Goal: Transaction & Acquisition: Purchase product/service

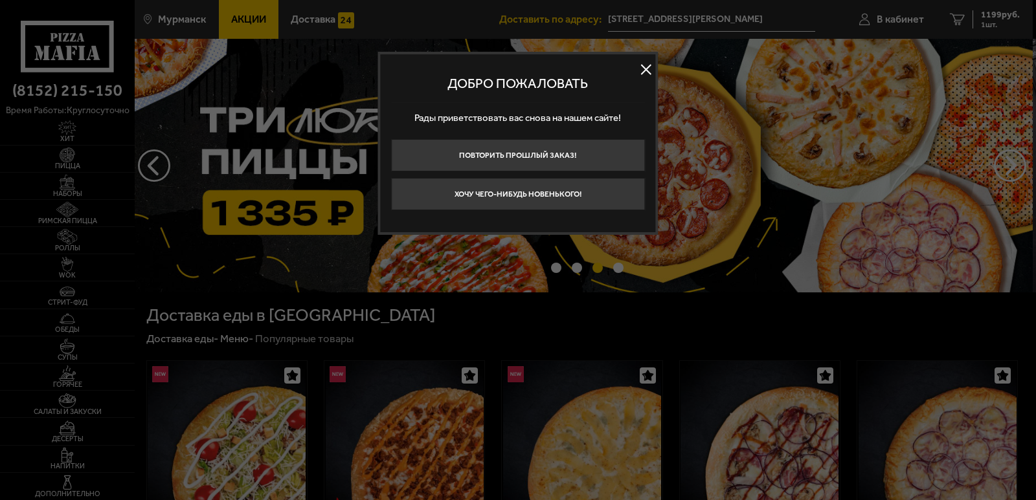
click at [641, 69] on button at bounding box center [645, 69] width 19 height 19
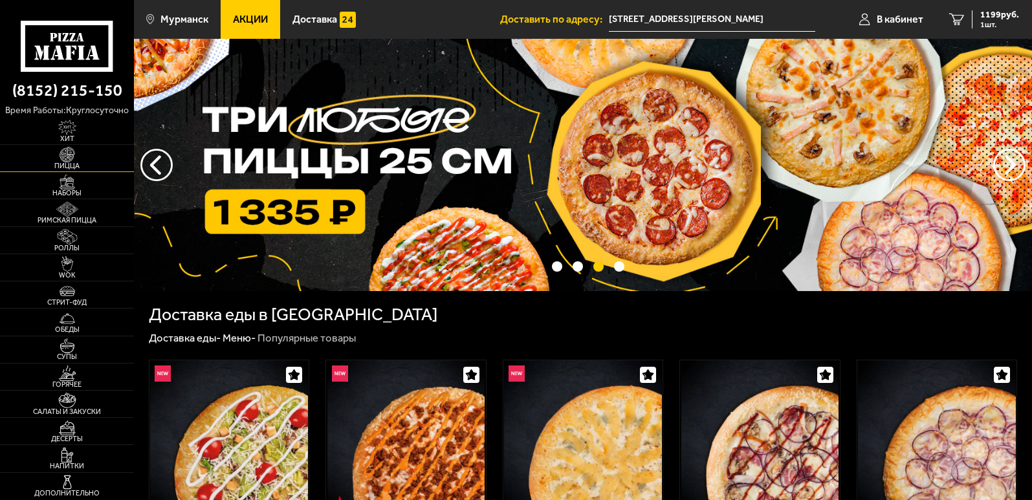
click at [65, 160] on img at bounding box center [67, 154] width 41 height 15
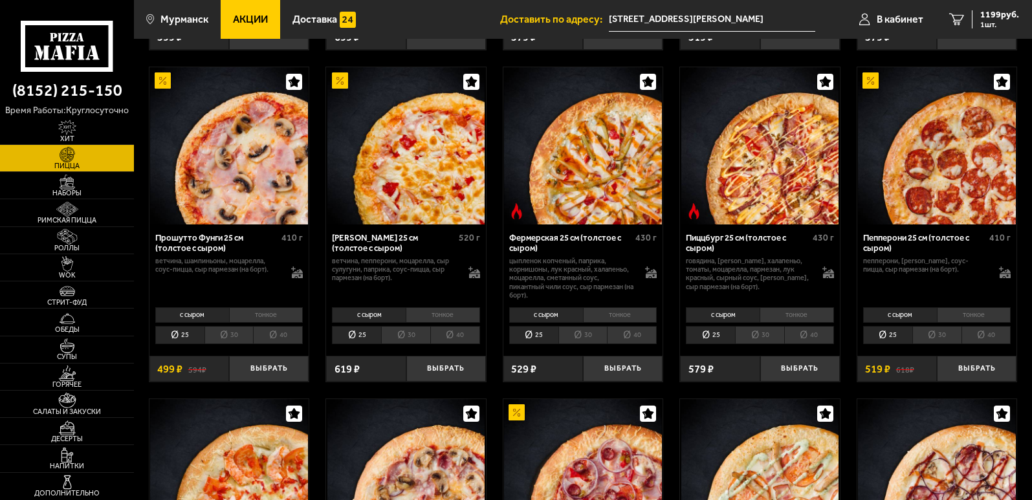
scroll to position [906, 0]
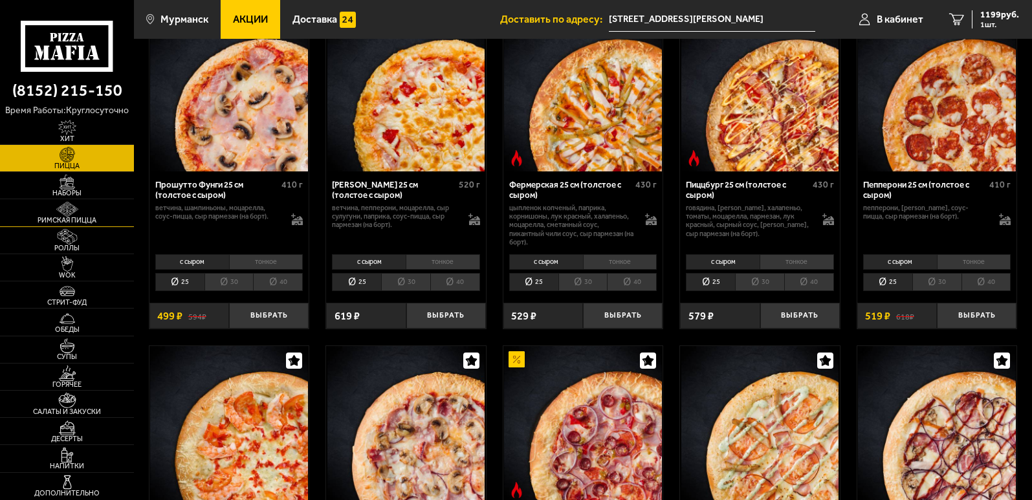
click at [87, 208] on img at bounding box center [67, 209] width 41 height 15
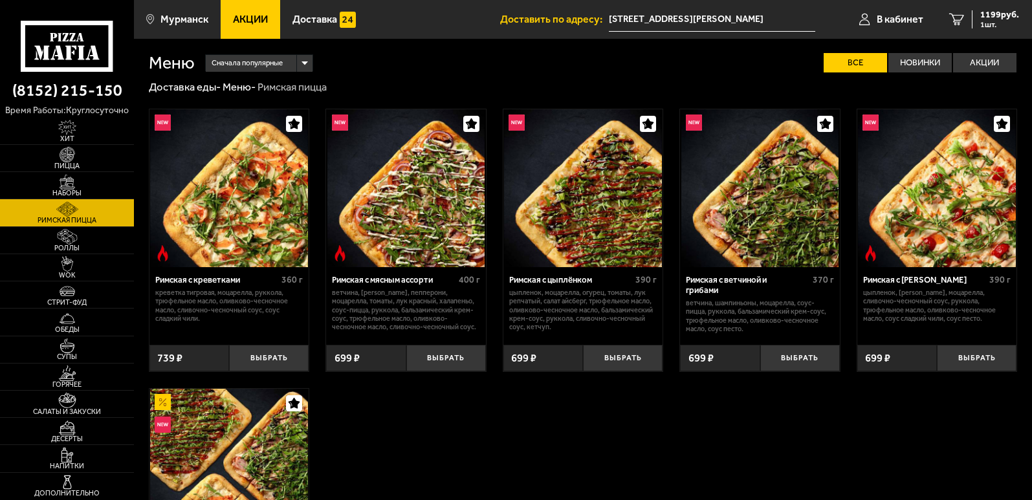
click at [266, 211] on img at bounding box center [228, 187] width 157 height 157
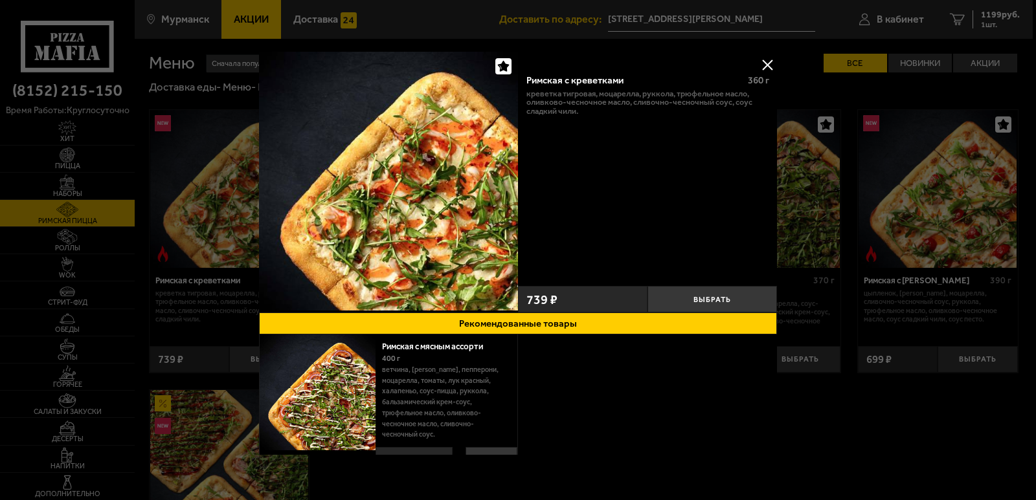
click at [760, 61] on button at bounding box center [766, 64] width 19 height 19
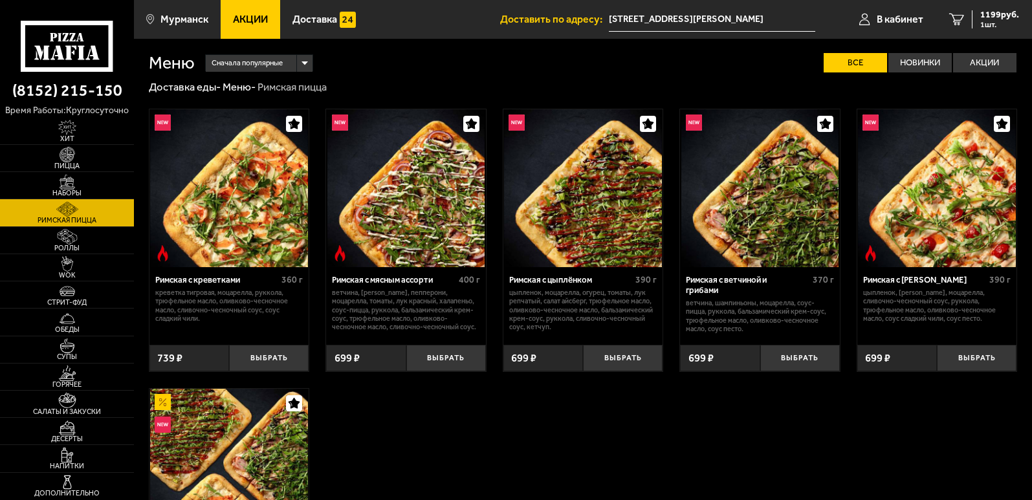
click at [434, 203] on img at bounding box center [406, 187] width 157 height 157
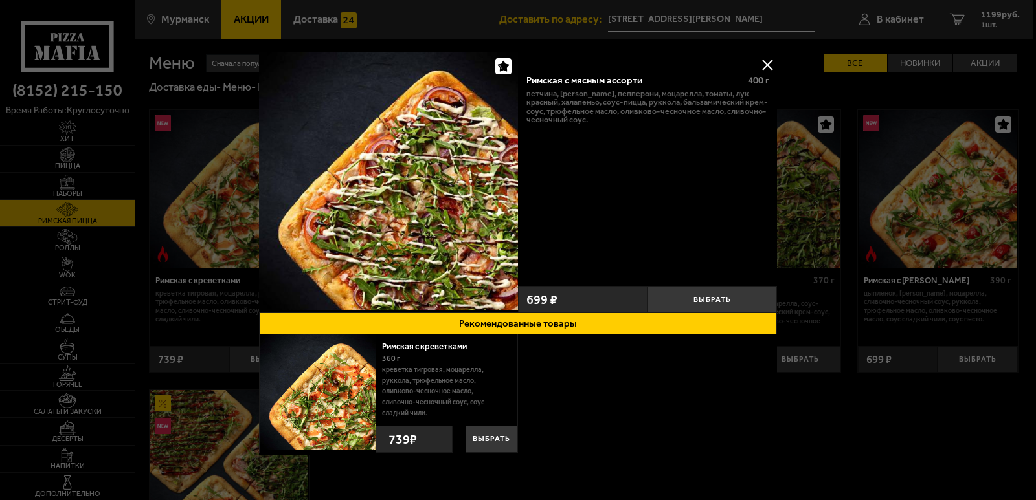
click at [770, 60] on button at bounding box center [766, 64] width 19 height 19
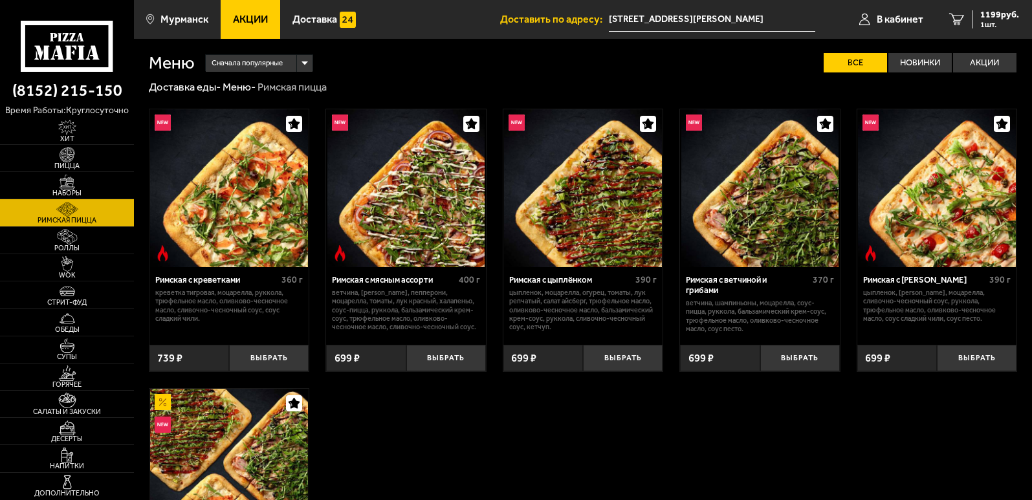
click at [752, 184] on img at bounding box center [760, 187] width 157 height 157
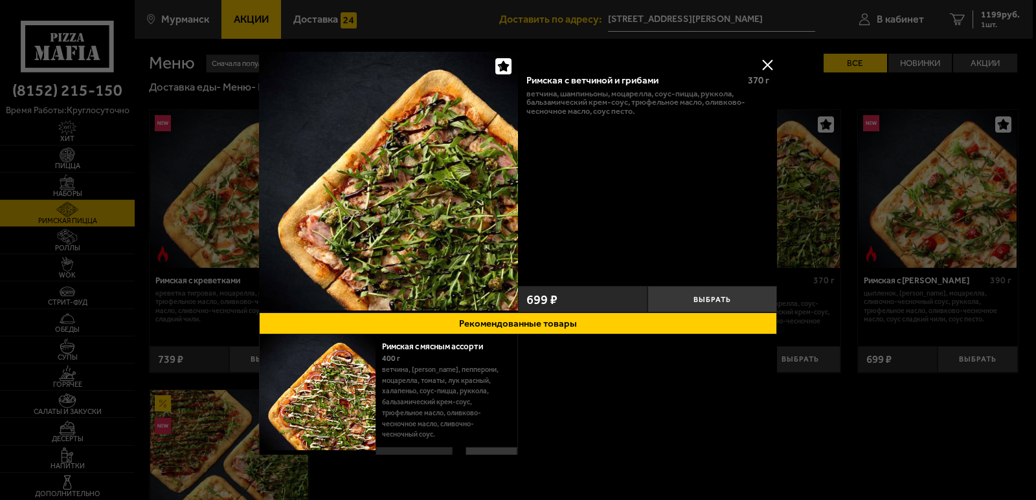
click at [763, 67] on button at bounding box center [766, 64] width 19 height 19
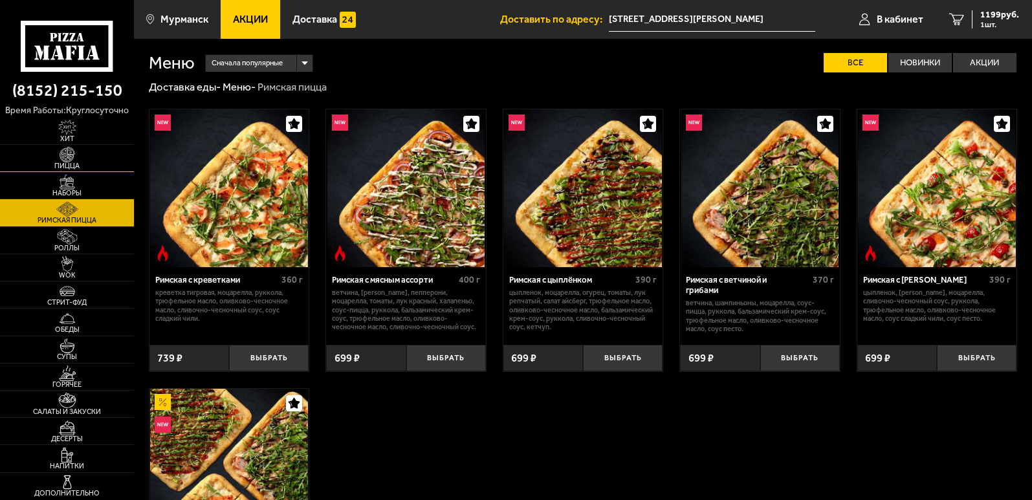
click at [80, 155] on img at bounding box center [67, 154] width 41 height 15
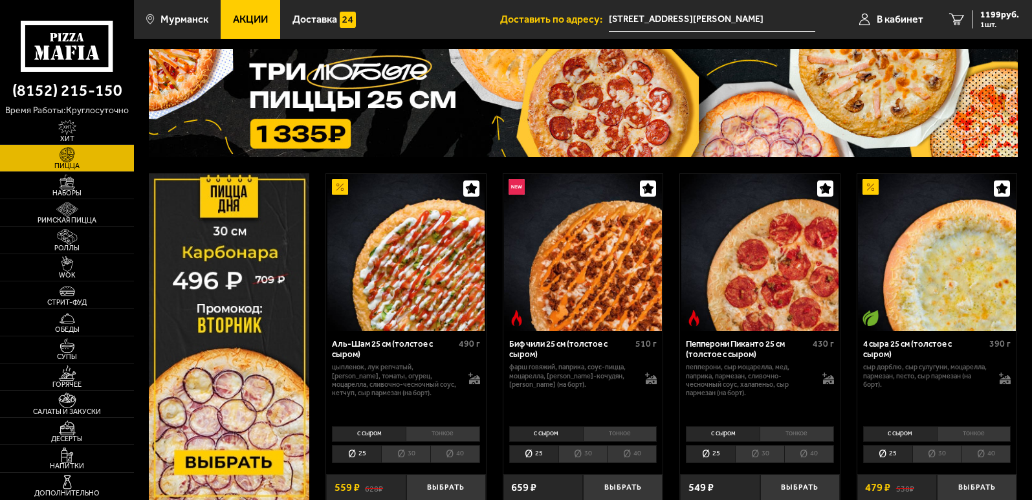
scroll to position [129, 0]
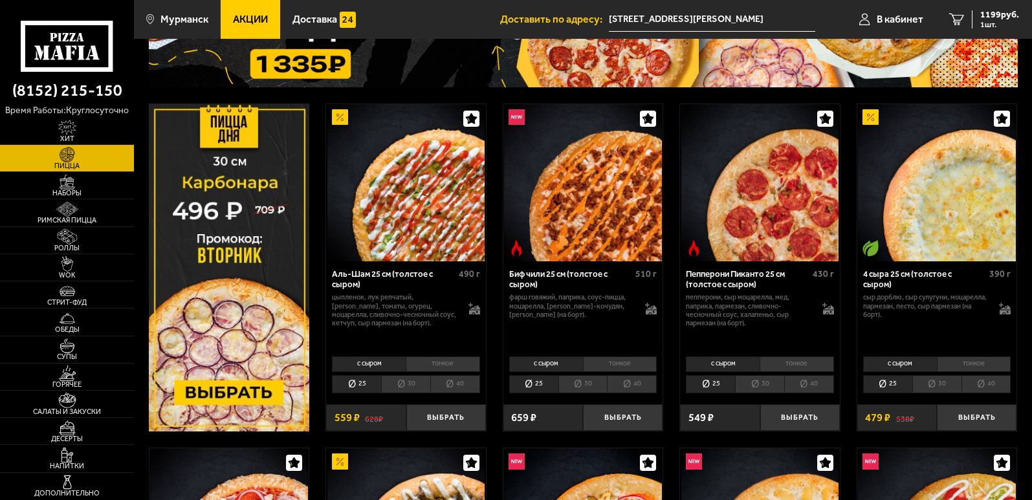
click at [419, 236] on img at bounding box center [406, 182] width 157 height 157
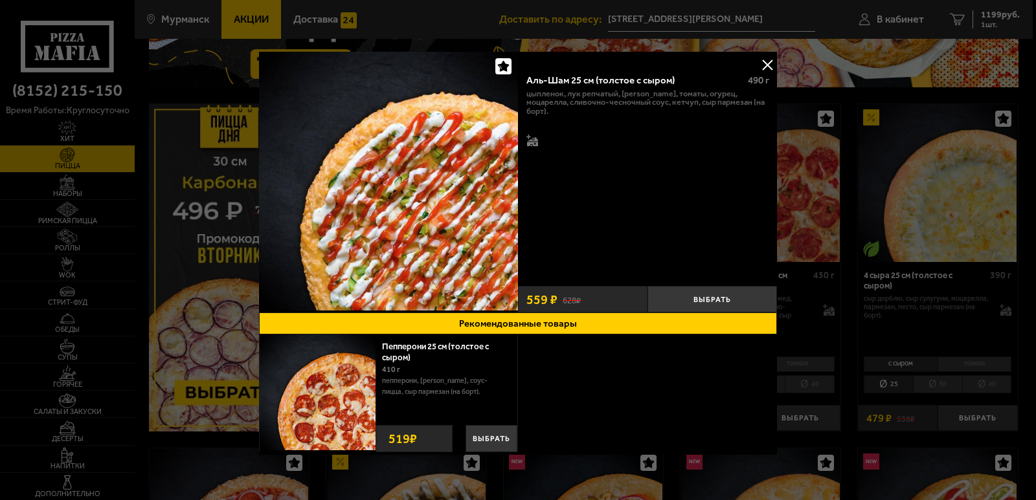
click at [760, 58] on button at bounding box center [766, 64] width 19 height 19
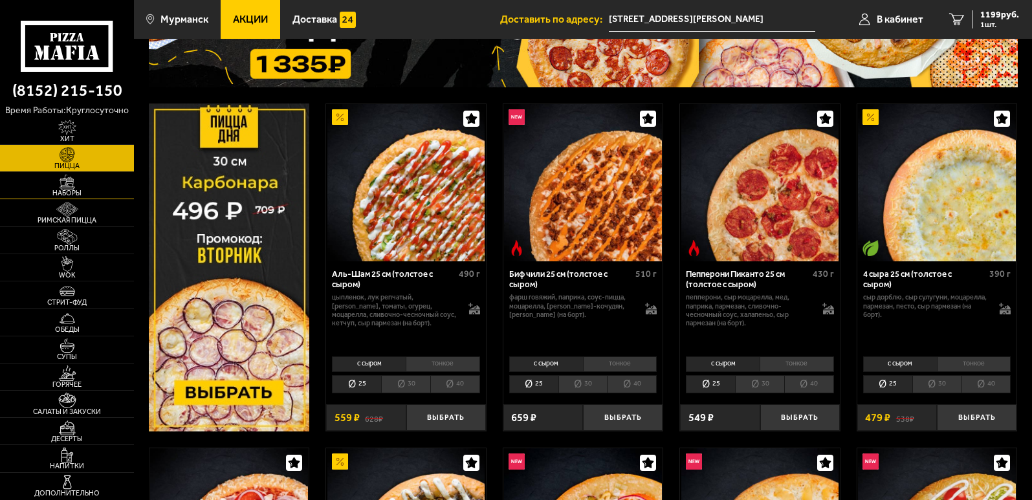
click at [74, 189] on img at bounding box center [67, 182] width 41 height 15
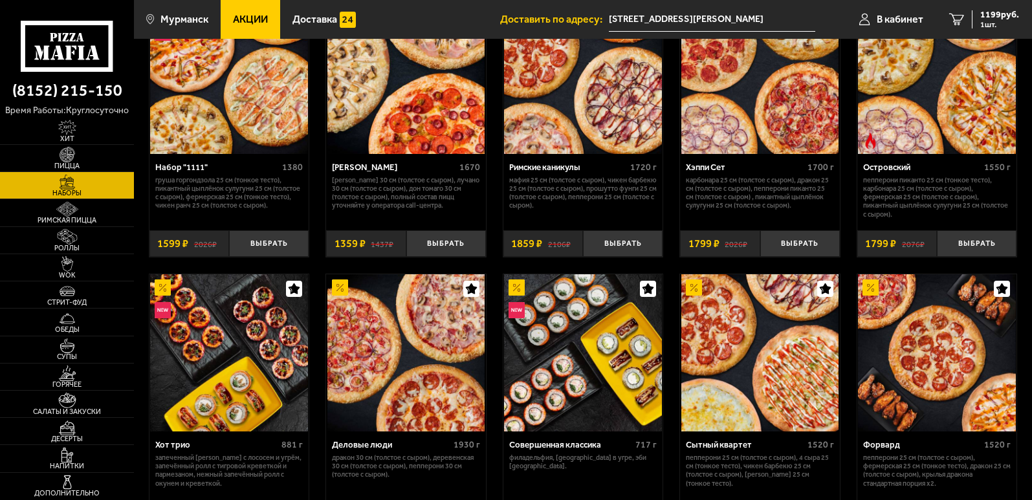
scroll to position [1424, 0]
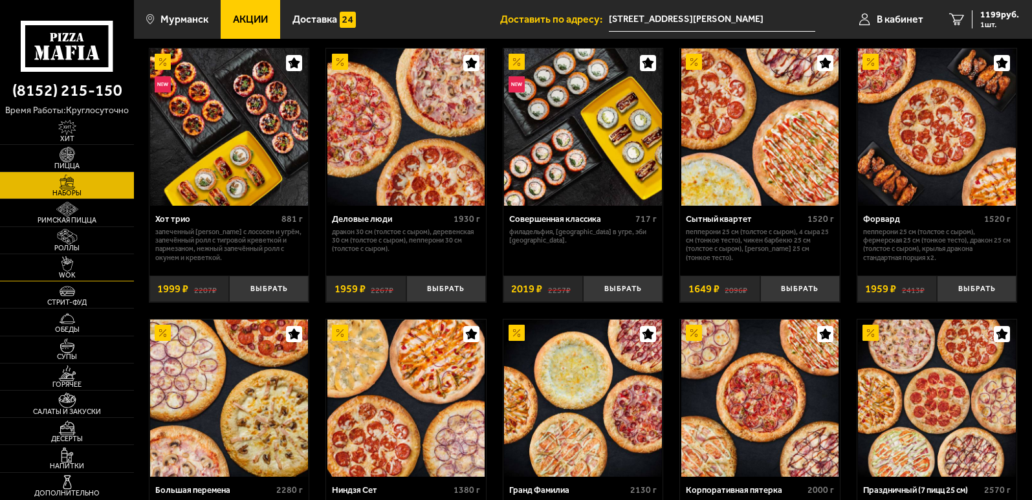
click at [98, 273] on span "WOK" at bounding box center [67, 275] width 134 height 7
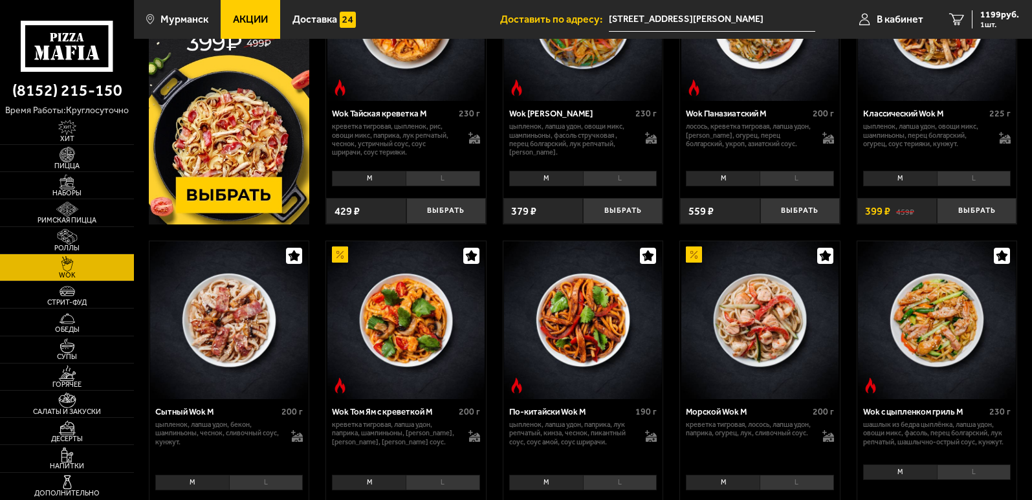
scroll to position [324, 0]
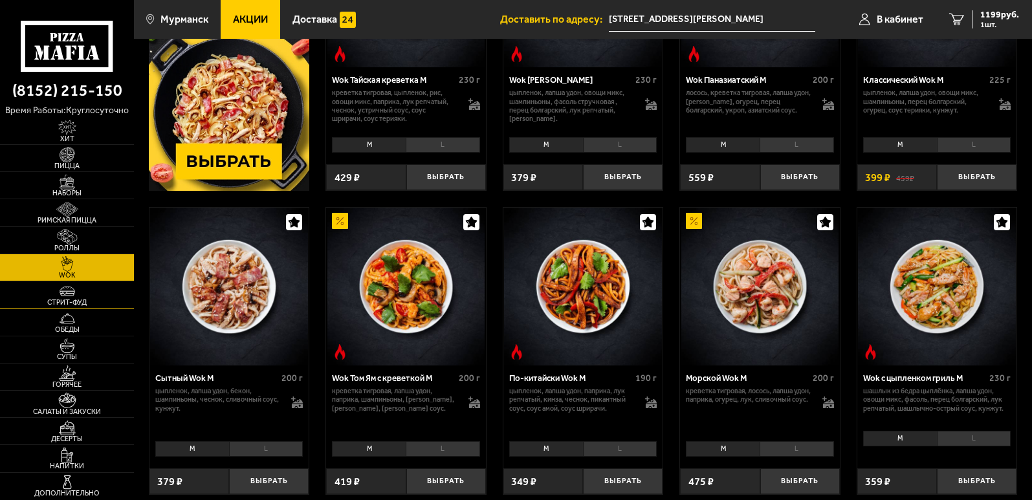
click at [89, 298] on link "Стрит-фуд" at bounding box center [67, 295] width 134 height 27
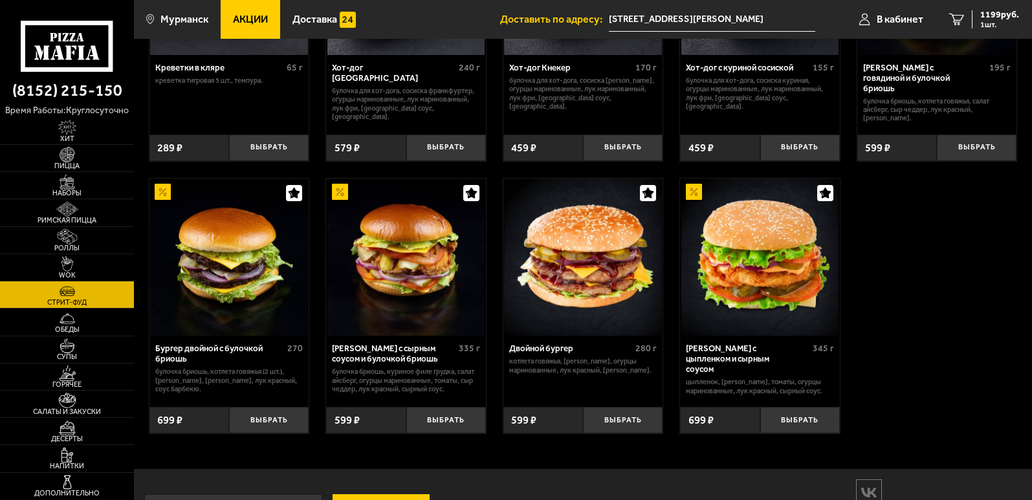
scroll to position [256, 0]
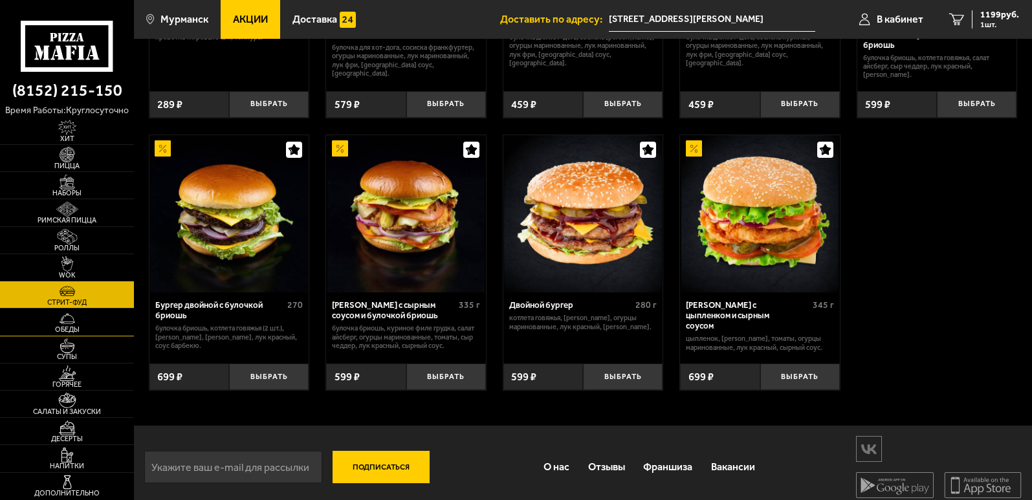
click at [66, 323] on img at bounding box center [67, 318] width 41 height 15
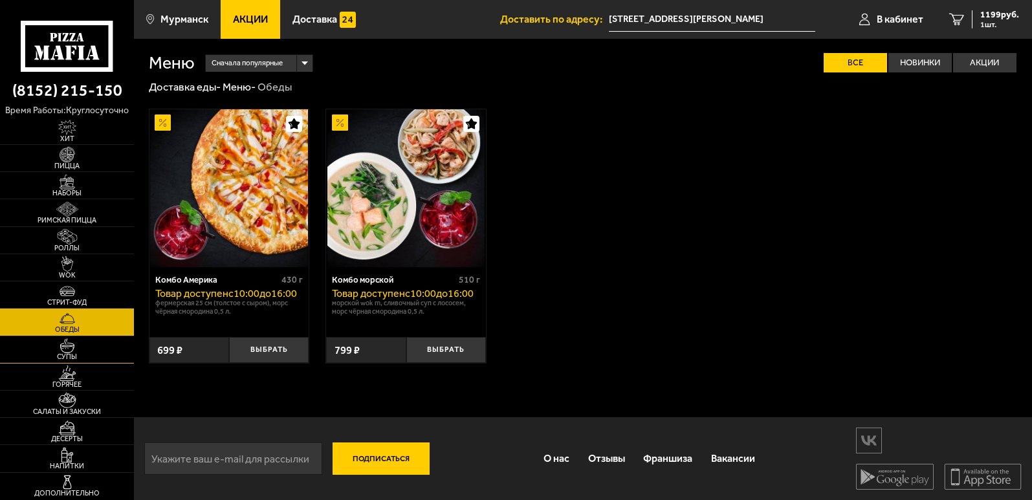
click at [74, 356] on span "Супы" at bounding box center [67, 356] width 134 height 7
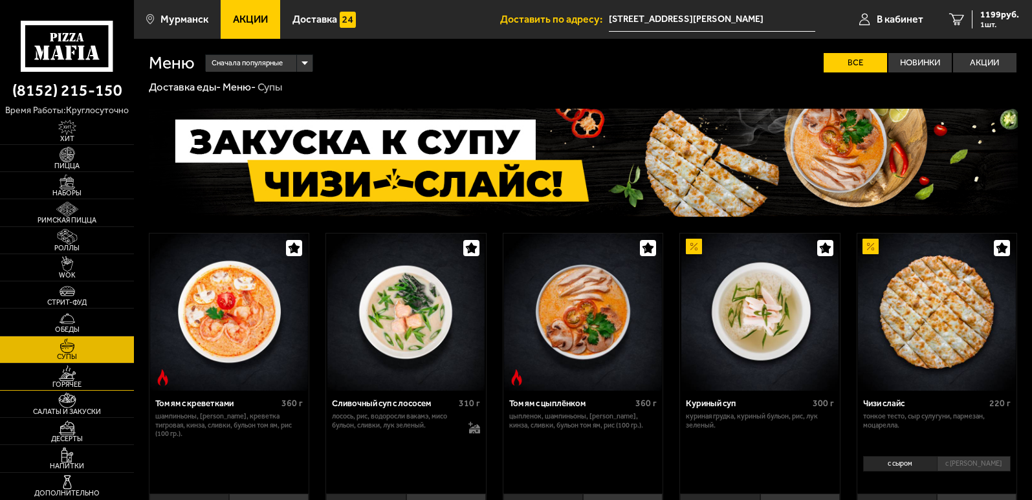
click at [74, 375] on img at bounding box center [67, 373] width 41 height 15
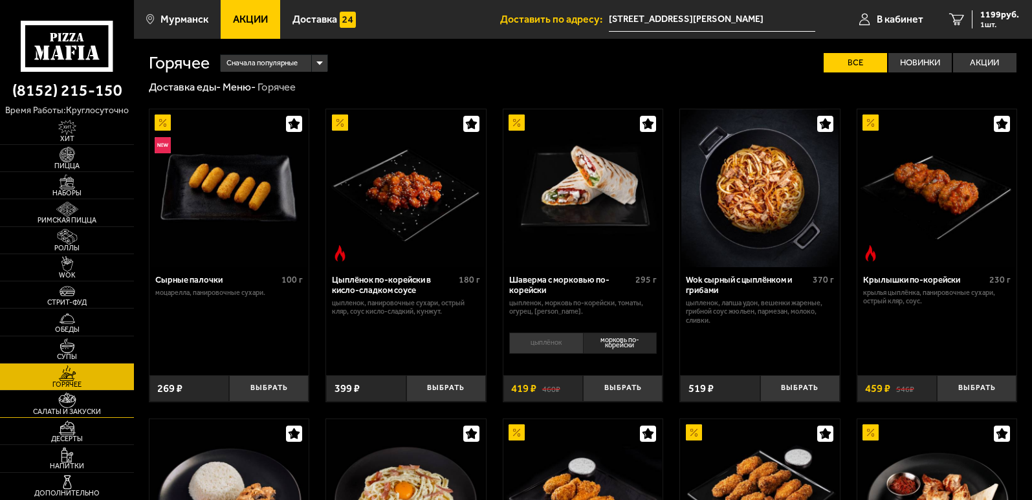
click at [70, 406] on img at bounding box center [67, 400] width 41 height 15
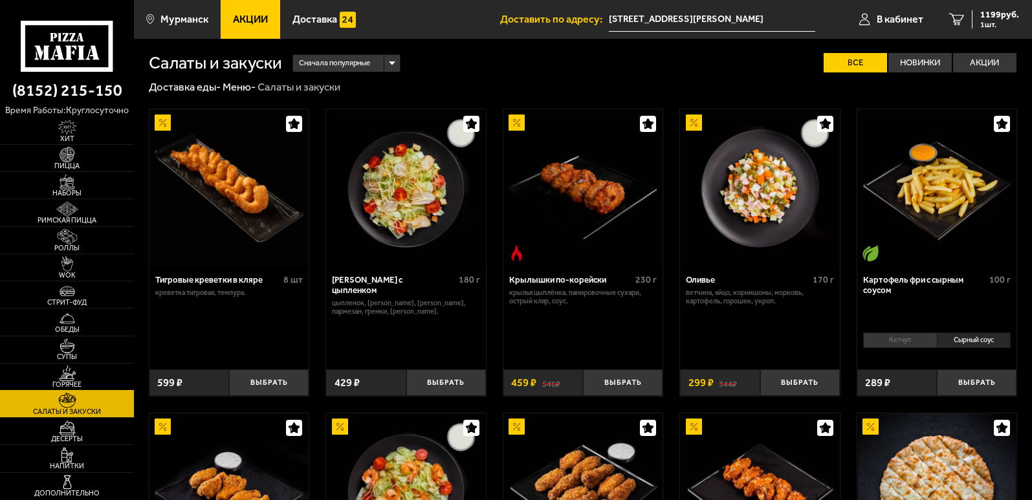
click at [84, 378] on img at bounding box center [67, 373] width 41 height 15
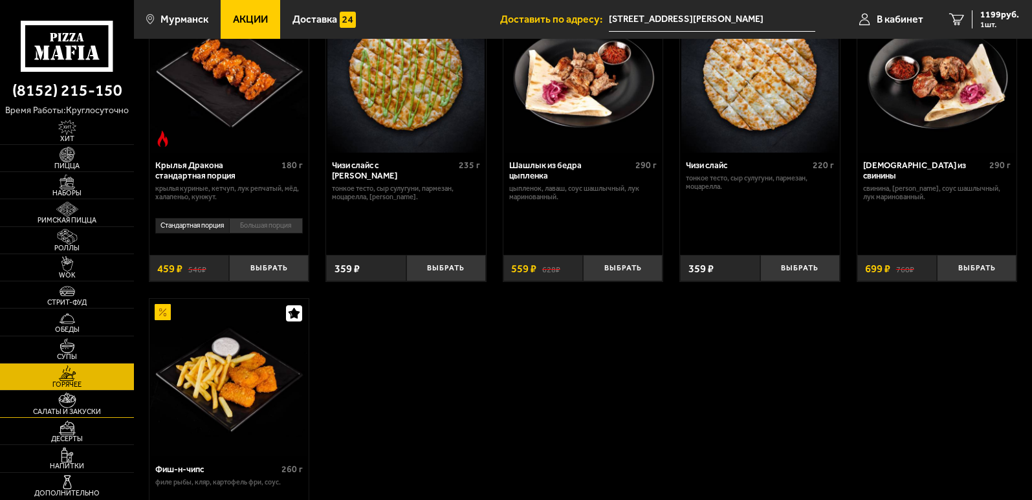
scroll to position [712, 0]
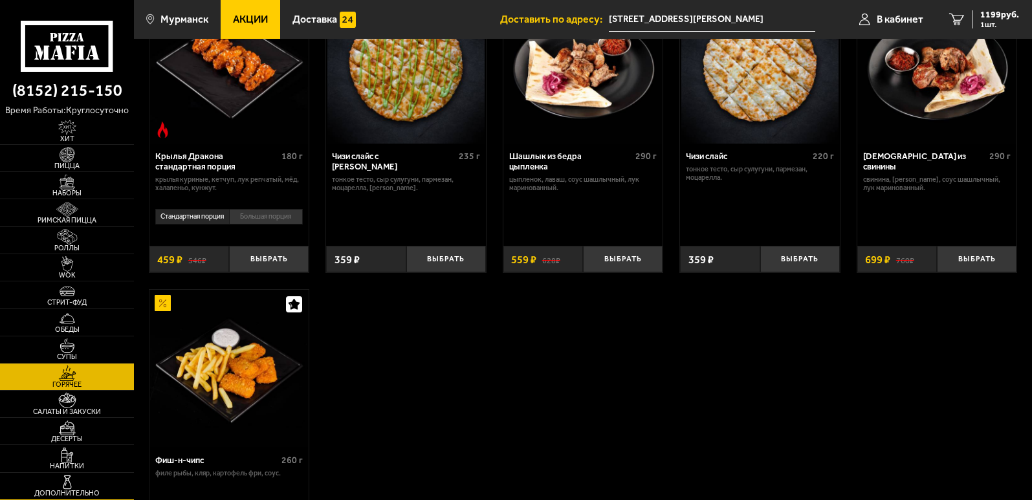
click at [87, 483] on img at bounding box center [67, 482] width 41 height 15
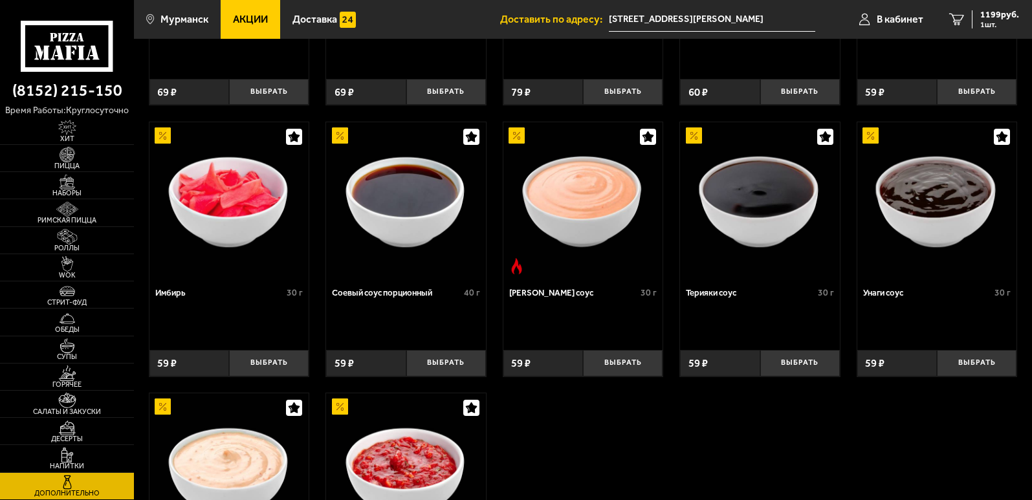
scroll to position [259, 0]
click at [87, 162] on img at bounding box center [67, 154] width 41 height 15
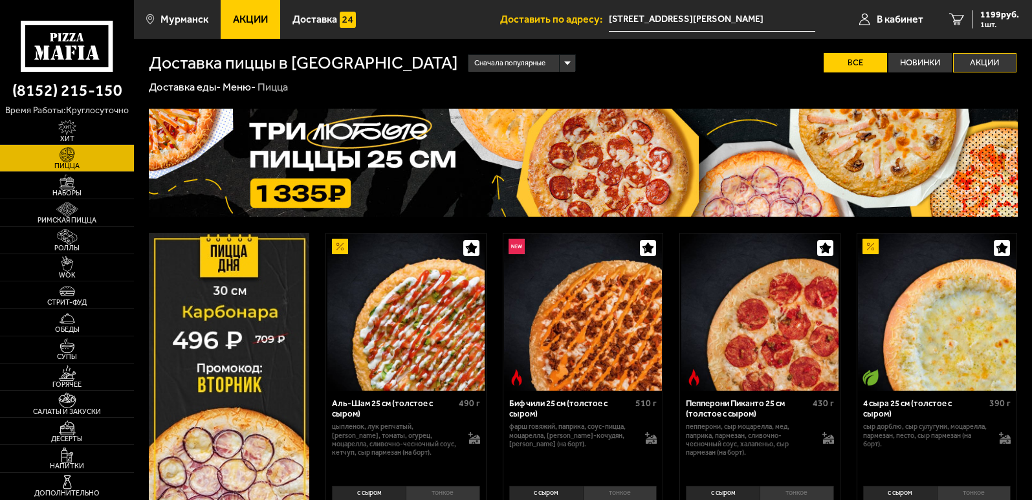
click at [978, 61] on label "Акции" at bounding box center [984, 62] width 63 height 19
click at [0, 0] on input "Акции" at bounding box center [0, 0] width 0 height 0
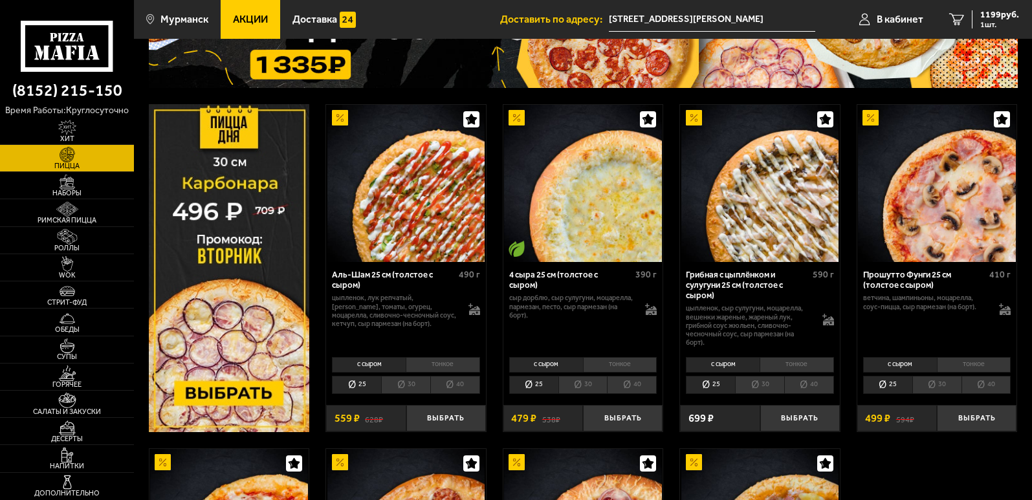
scroll to position [129, 0]
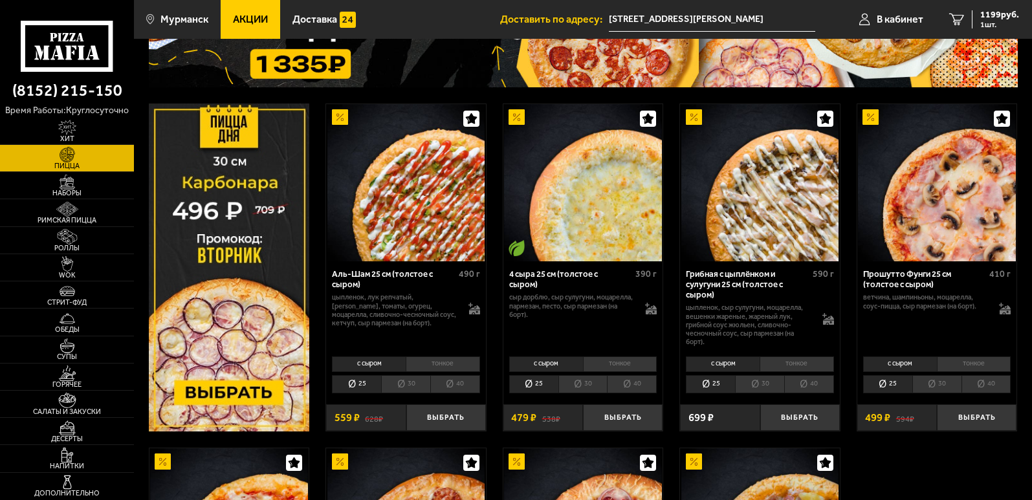
click at [774, 220] on img at bounding box center [760, 182] width 157 height 157
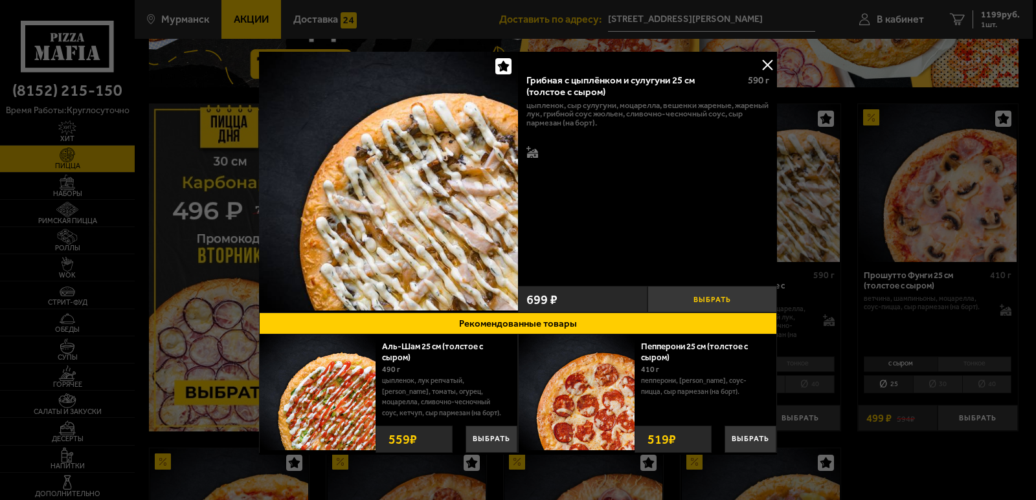
click at [692, 295] on button "Выбрать" at bounding box center [711, 299] width 129 height 27
click at [663, 301] on button "−" at bounding box center [668, 299] width 43 height 27
click at [766, 62] on button at bounding box center [766, 64] width 19 height 19
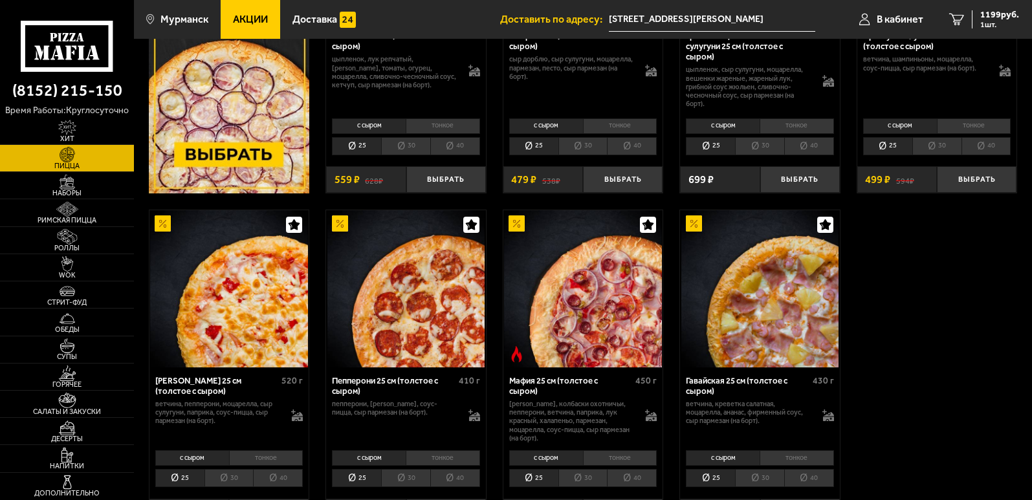
scroll to position [259, 0]
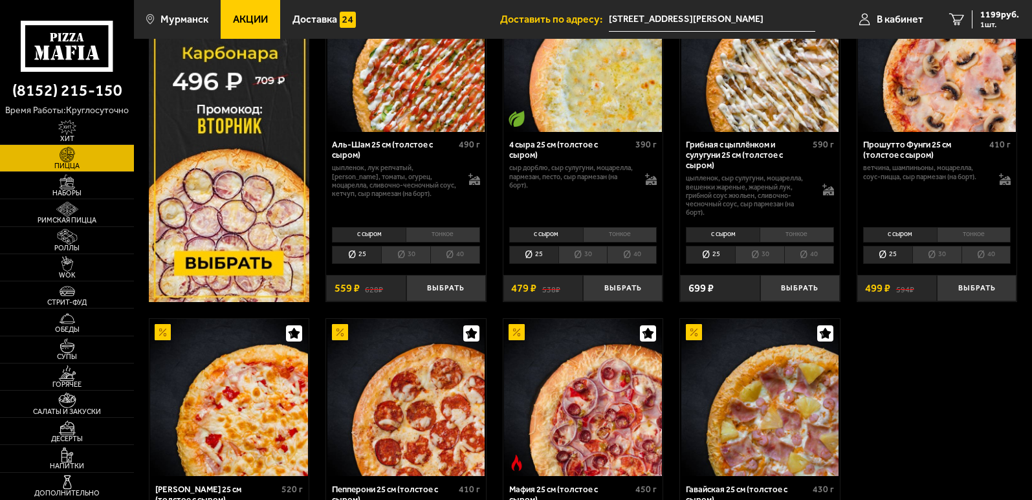
click at [446, 256] on li "40" at bounding box center [455, 255] width 50 height 18
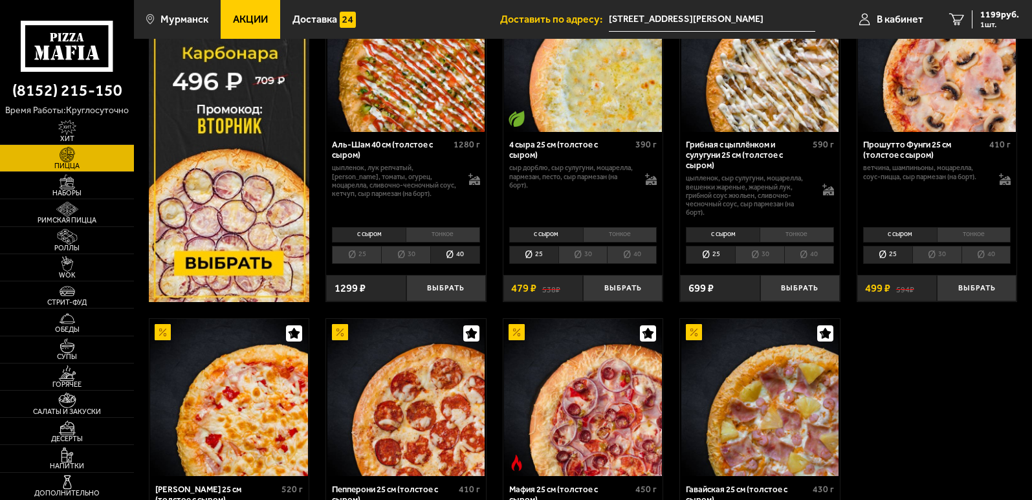
click at [414, 256] on li "30" at bounding box center [405, 255] width 49 height 18
click at [360, 257] on li "25" at bounding box center [356, 255] width 49 height 18
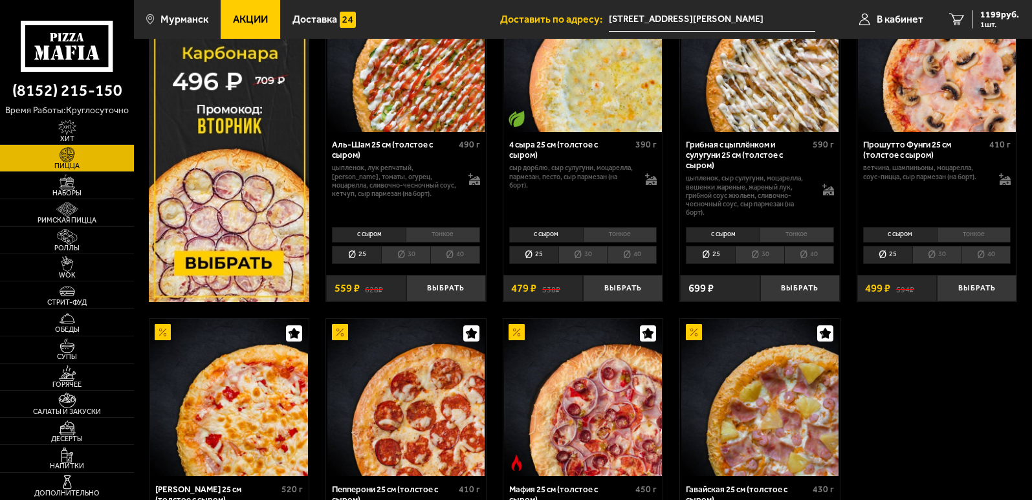
click at [401, 251] on li "30" at bounding box center [405, 255] width 49 height 18
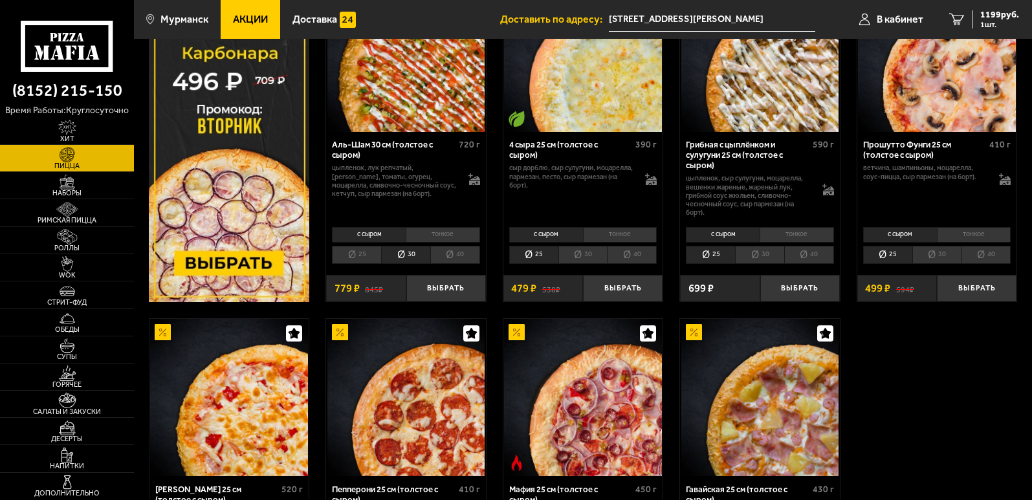
click at [458, 252] on li "40" at bounding box center [455, 255] width 50 height 18
click at [434, 230] on li "тонкое" at bounding box center [443, 235] width 74 height 16
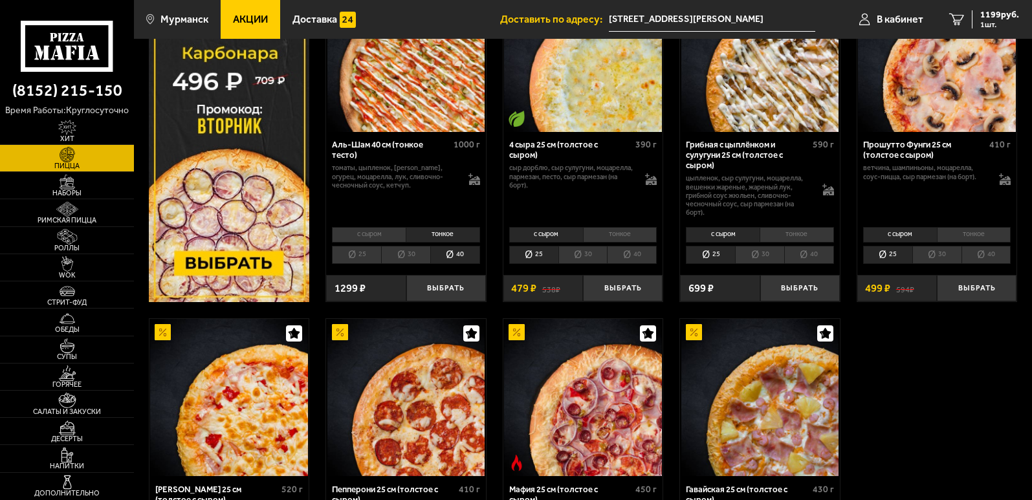
click at [393, 230] on li "с сыром" at bounding box center [369, 235] width 74 height 16
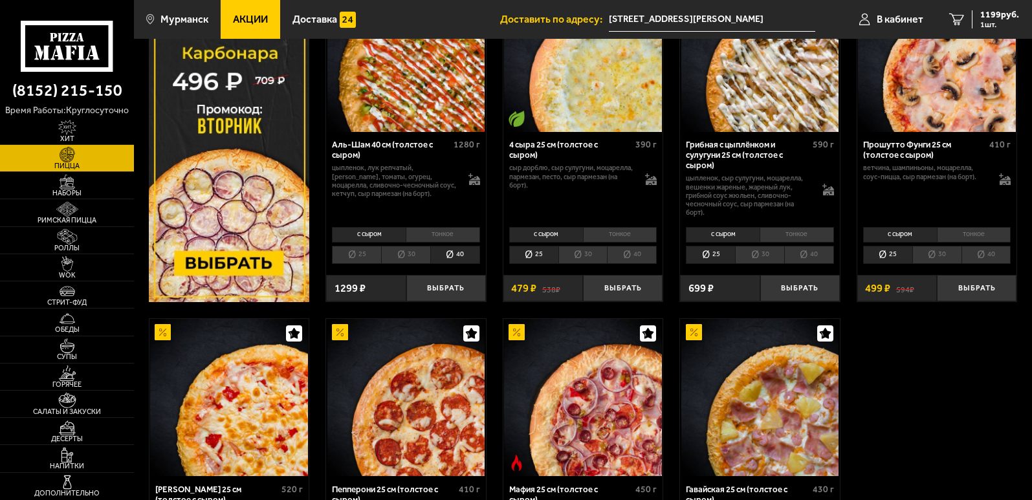
click at [427, 234] on li "тонкое" at bounding box center [443, 235] width 74 height 16
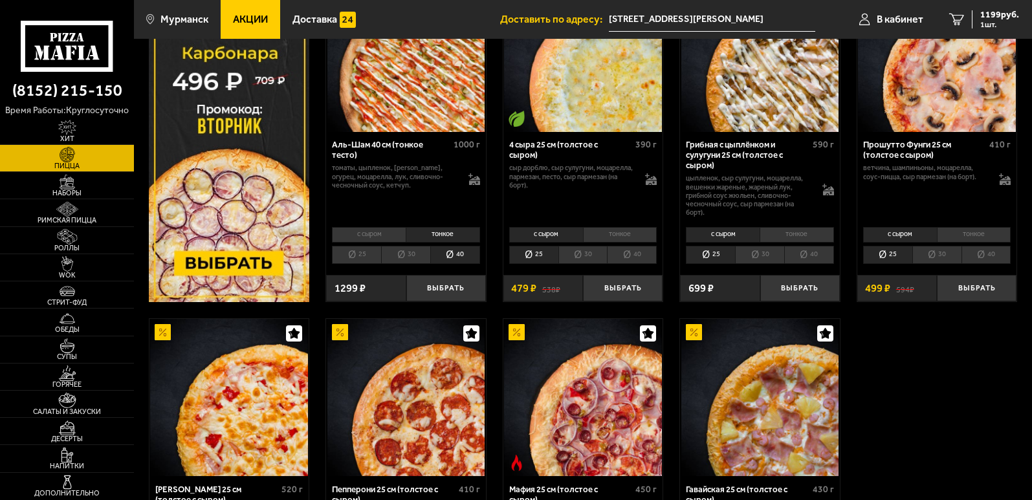
click at [746, 252] on li "30" at bounding box center [759, 255] width 49 height 18
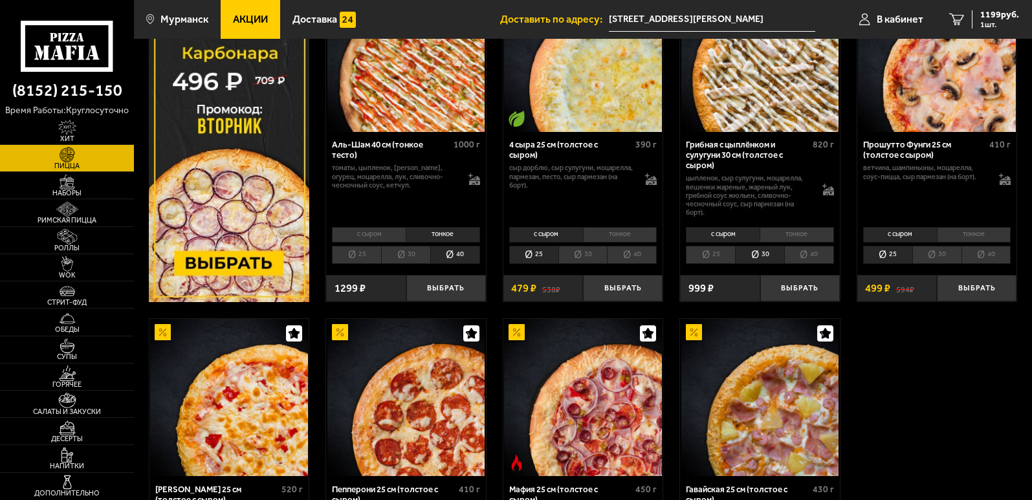
click at [806, 259] on li "40" at bounding box center [810, 255] width 50 height 18
click at [969, 255] on li "40" at bounding box center [987, 255] width 50 height 18
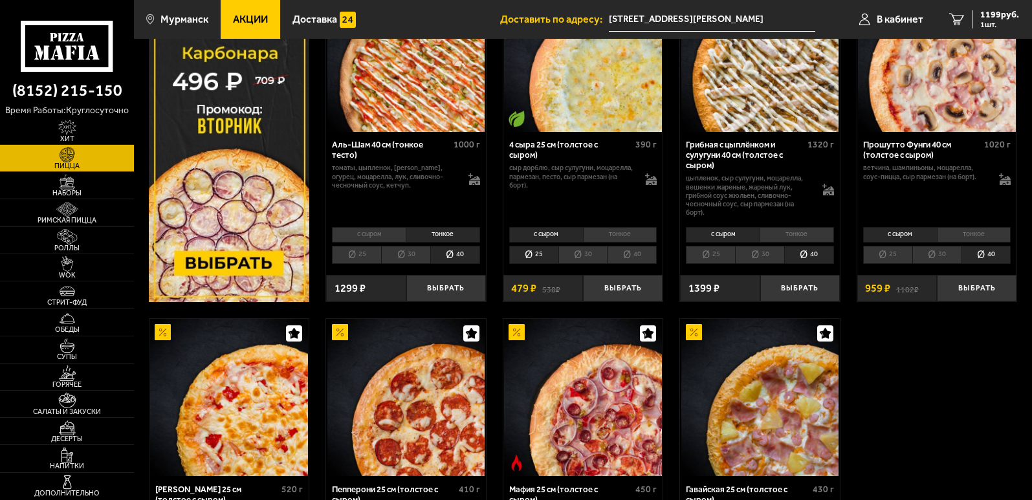
click at [937, 252] on li "30" at bounding box center [937, 255] width 49 height 18
click at [902, 254] on li "25" at bounding box center [887, 255] width 49 height 18
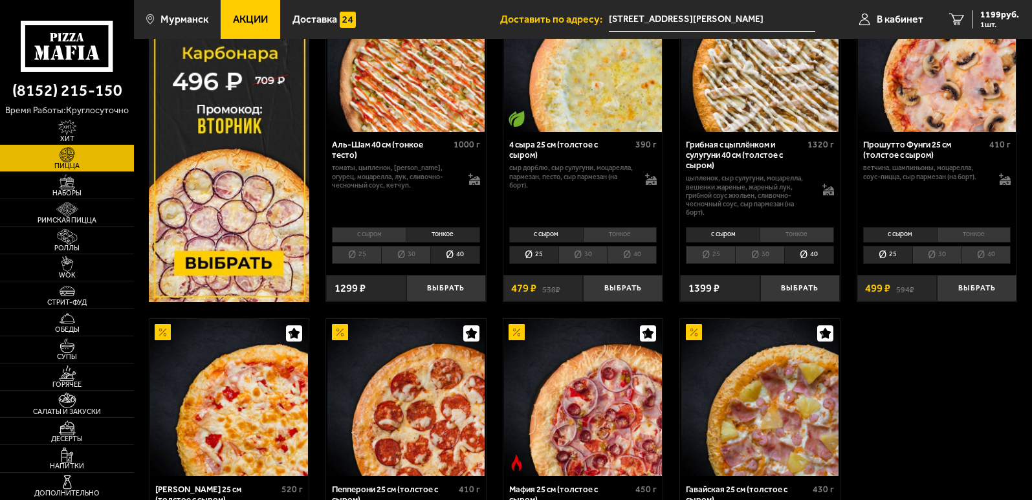
click at [900, 236] on li "с сыром" at bounding box center [900, 235] width 74 height 16
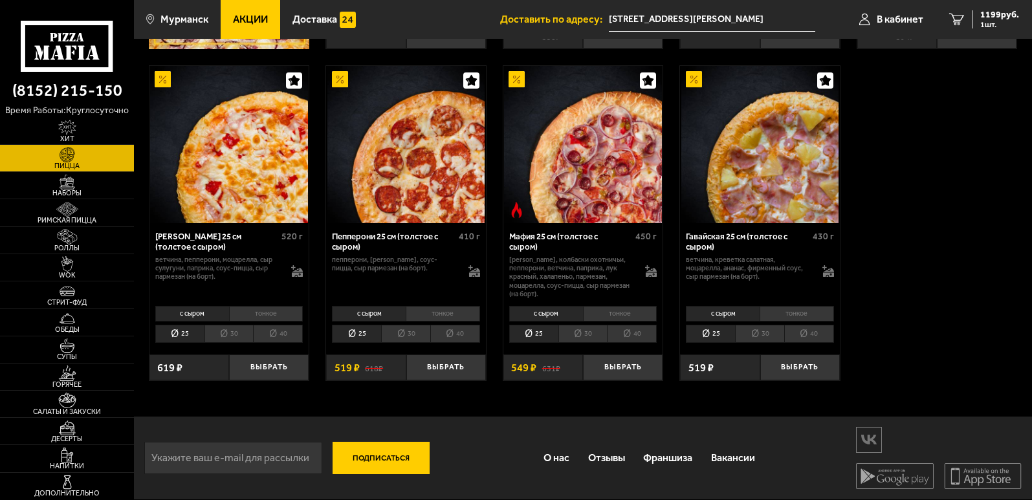
click at [629, 333] on li "40" at bounding box center [632, 334] width 50 height 18
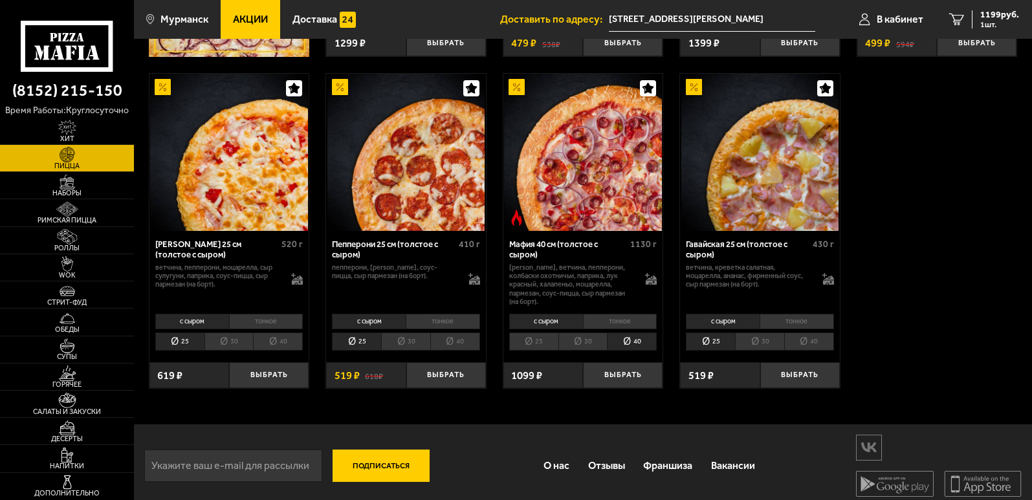
click at [591, 333] on li "30" at bounding box center [583, 342] width 49 height 18
click at [539, 336] on li "25" at bounding box center [533, 342] width 49 height 18
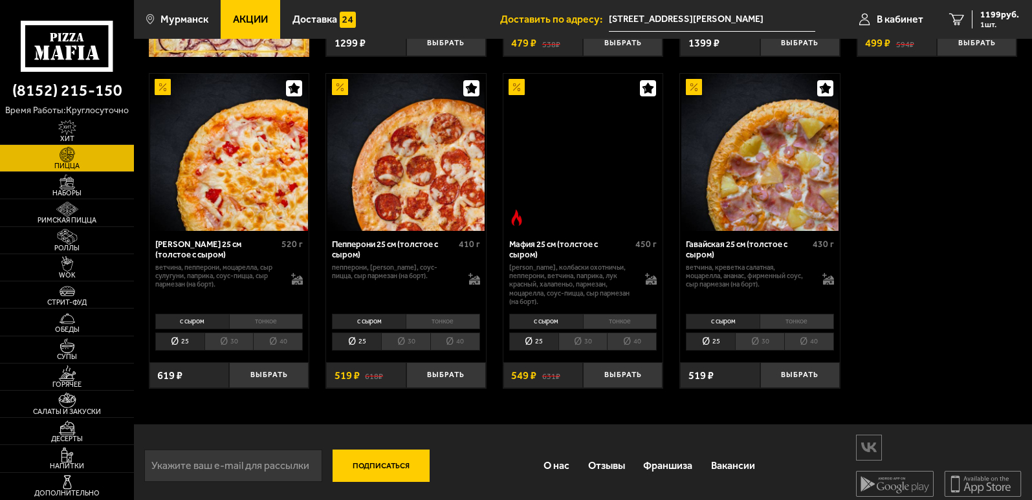
scroll to position [513, 0]
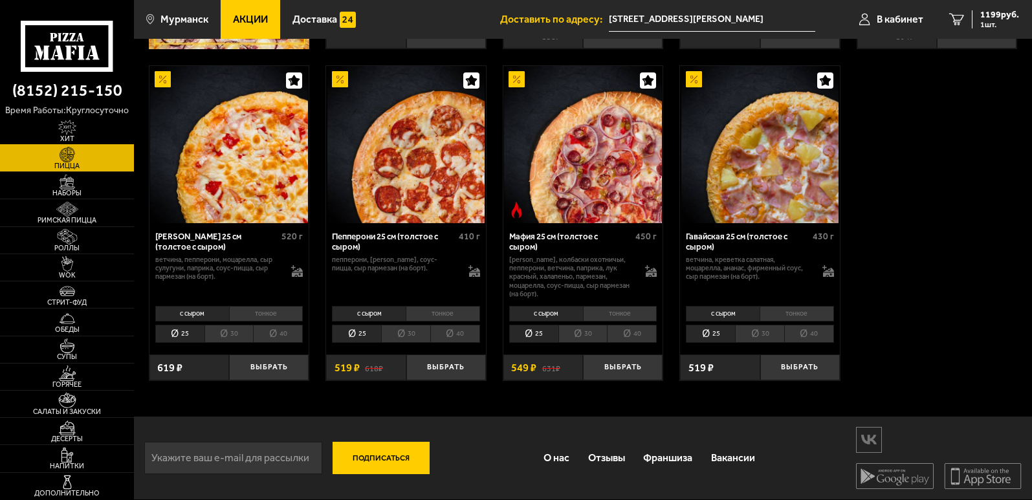
click at [76, 138] on span "Хит" at bounding box center [67, 138] width 134 height 7
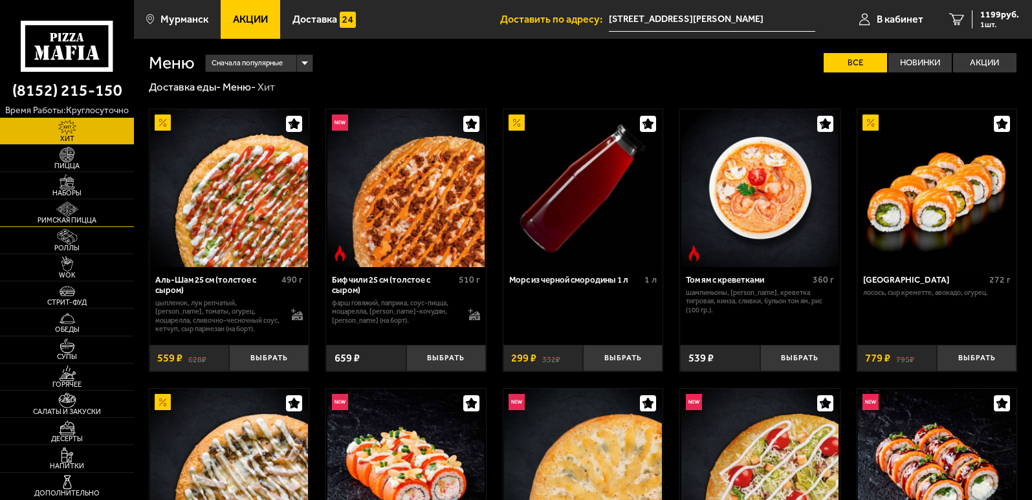
click at [89, 207] on link "Римская пицца" at bounding box center [67, 212] width 134 height 27
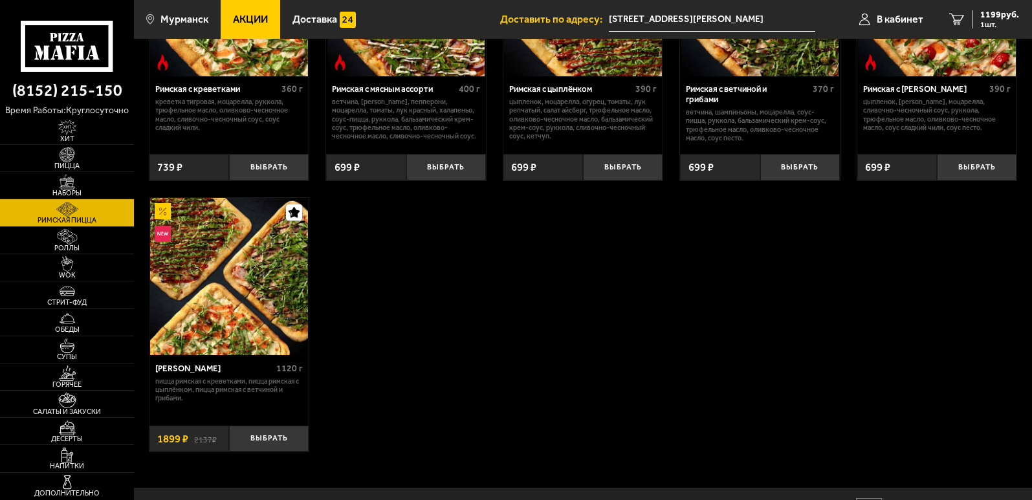
scroll to position [194, 0]
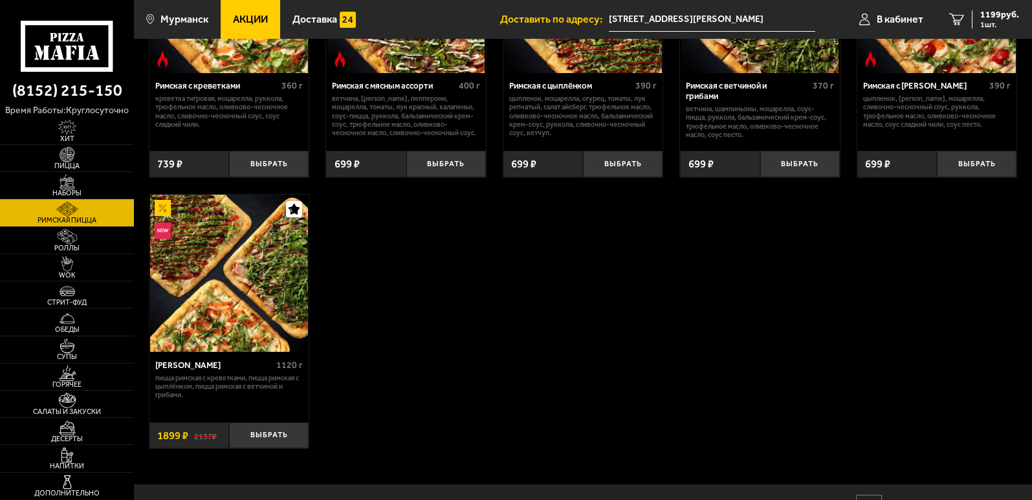
click at [267, 281] on img at bounding box center [228, 273] width 157 height 157
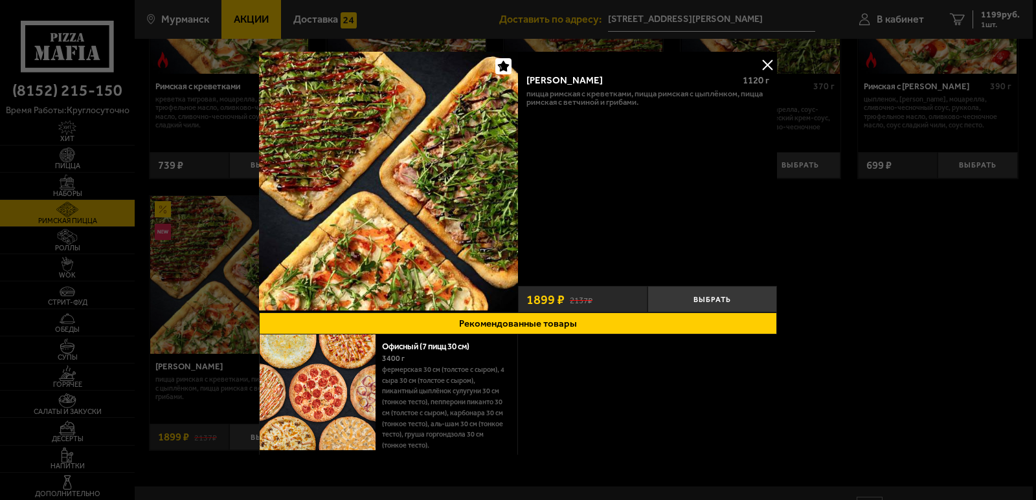
click at [939, 357] on div at bounding box center [518, 250] width 1036 height 500
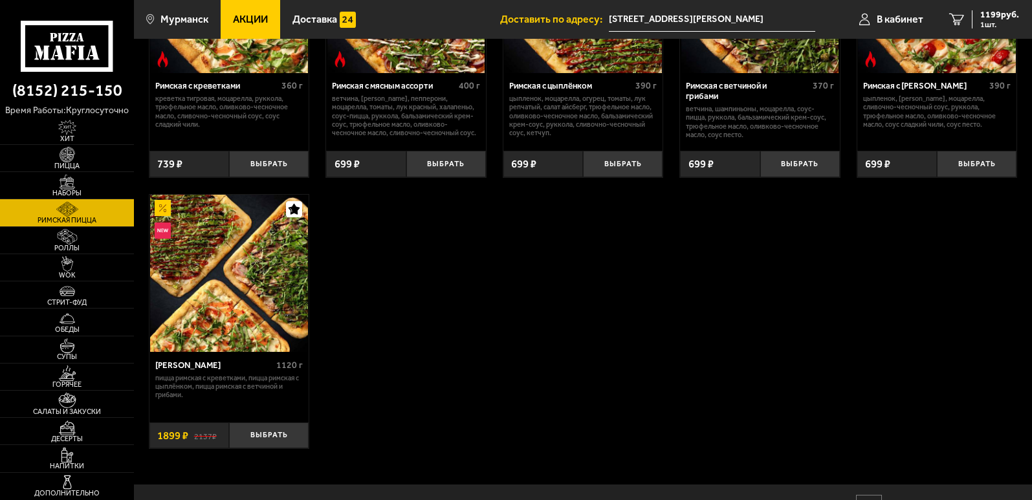
click at [217, 240] on img at bounding box center [228, 273] width 157 height 157
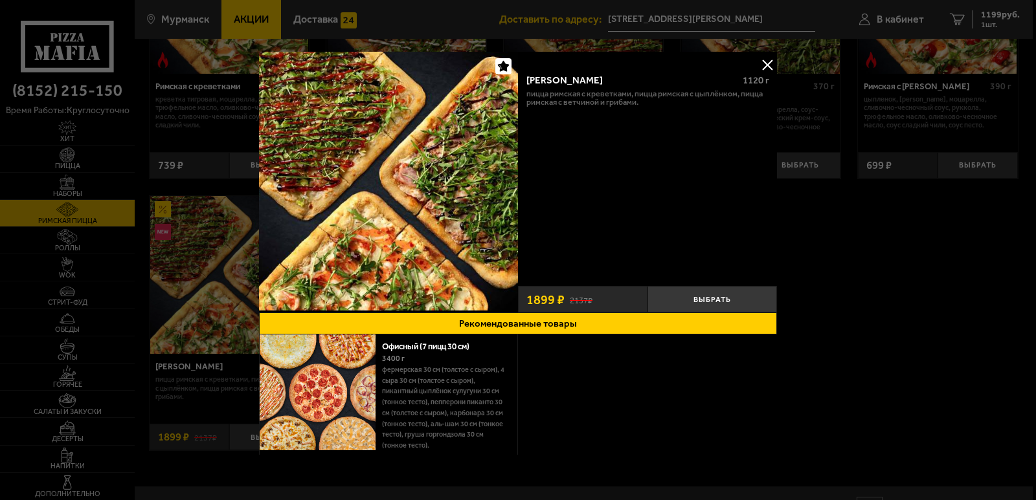
click at [896, 344] on div at bounding box center [518, 250] width 1036 height 500
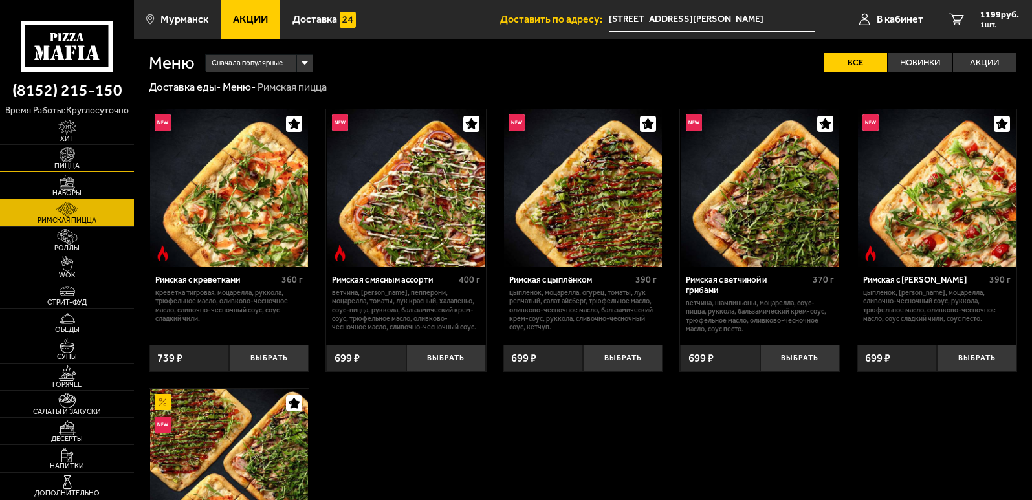
click at [75, 156] on img at bounding box center [67, 154] width 41 height 15
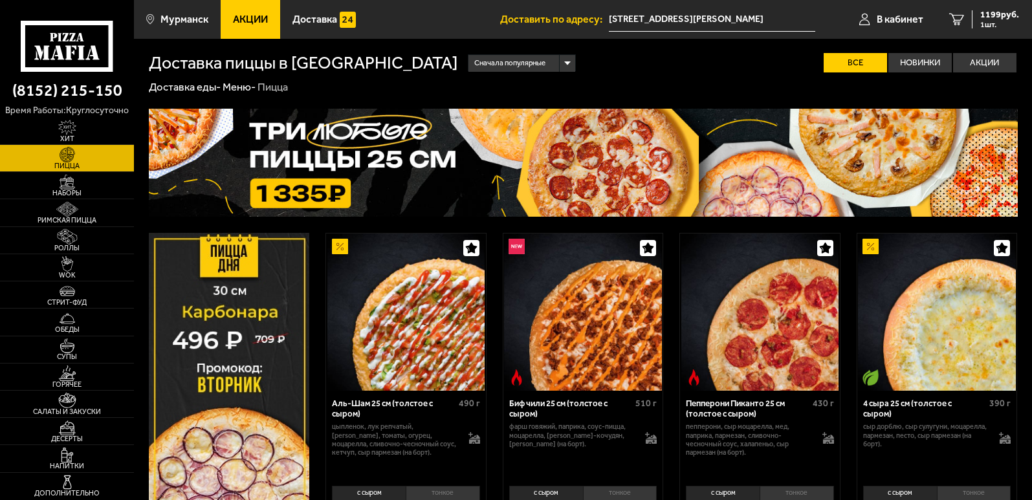
click at [484, 59] on div "Сначала популярные" at bounding box center [522, 63] width 106 height 17
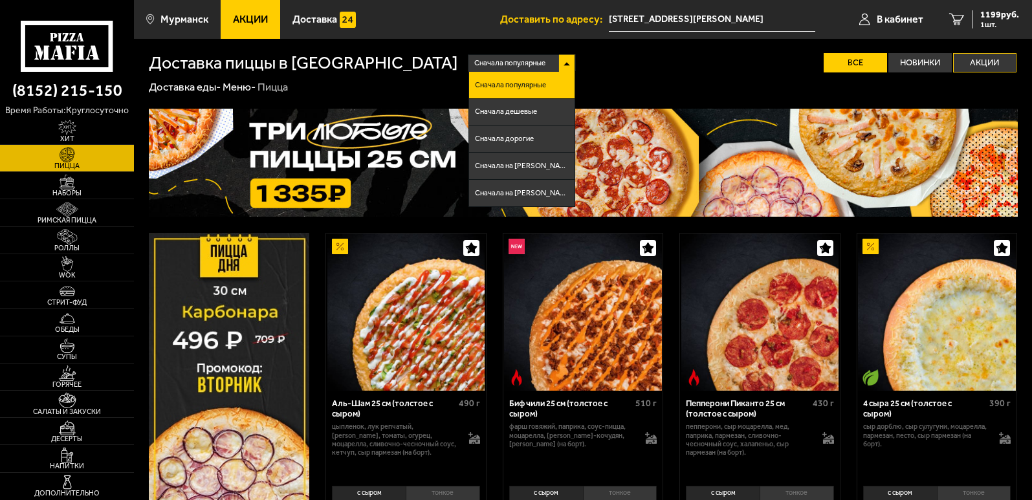
click at [974, 61] on label "Акции" at bounding box center [984, 62] width 63 height 19
click at [0, 0] on input "Акции" at bounding box center [0, 0] width 0 height 0
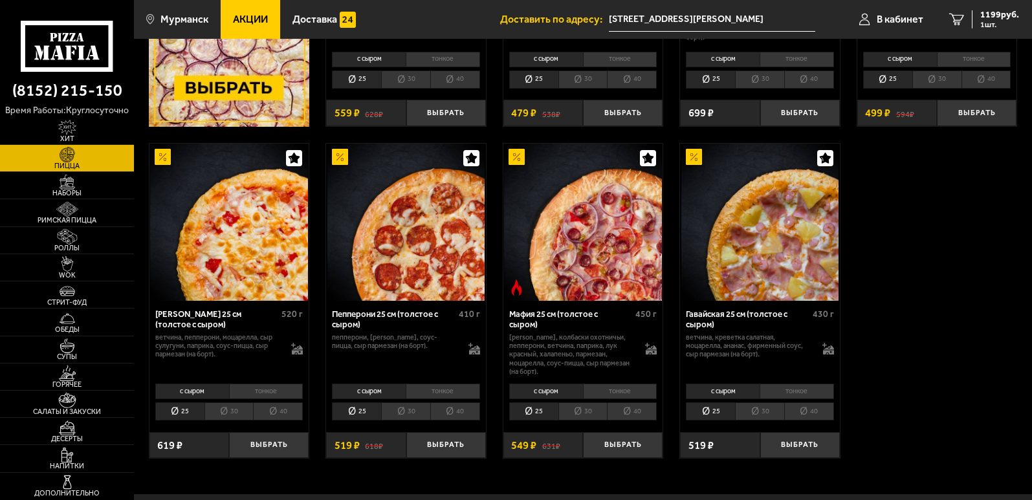
scroll to position [453, 0]
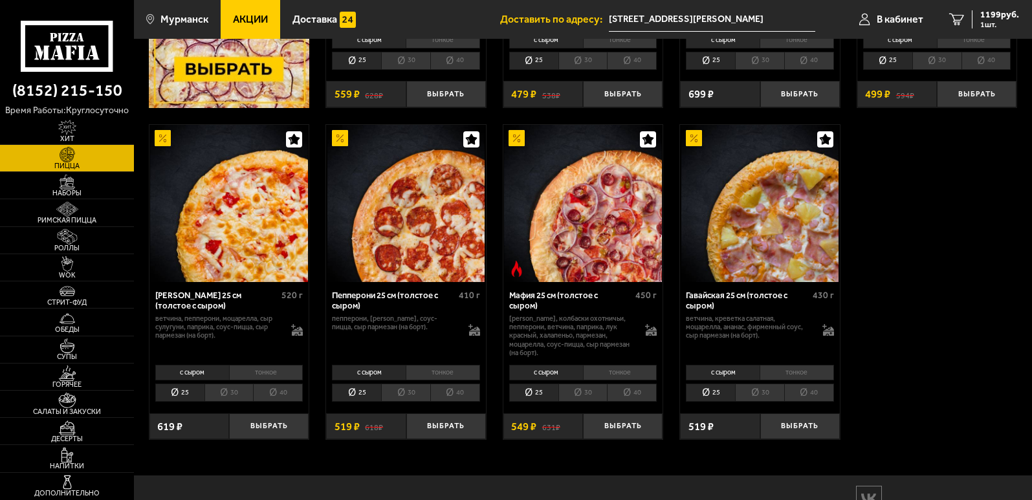
click at [270, 395] on li "40" at bounding box center [278, 393] width 50 height 18
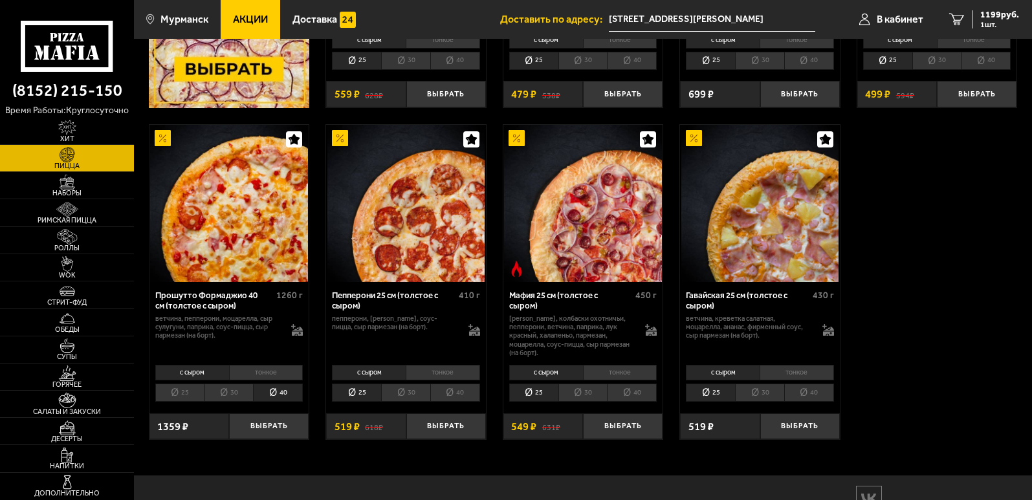
click at [226, 396] on li "30" at bounding box center [229, 393] width 49 height 18
click at [290, 396] on li "40" at bounding box center [278, 393] width 50 height 18
click at [190, 394] on li "25" at bounding box center [179, 393] width 49 height 18
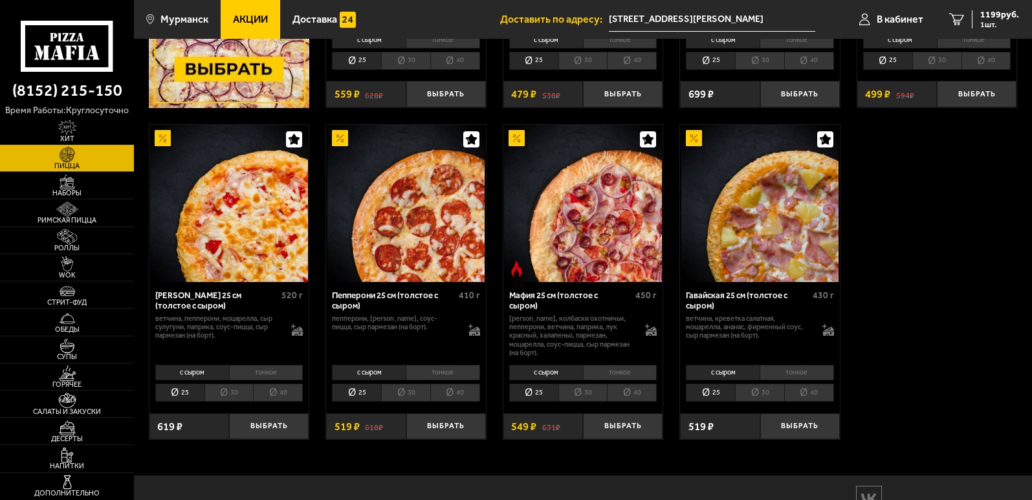
click at [215, 388] on li "30" at bounding box center [229, 393] width 49 height 18
